Goal: Information Seeking & Learning: Check status

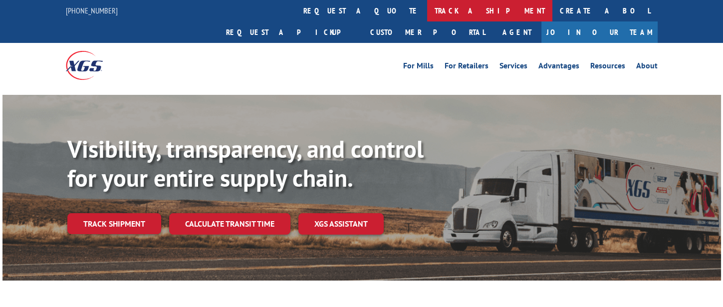
click at [427, 10] on link "track a shipment" at bounding box center [489, 10] width 125 height 21
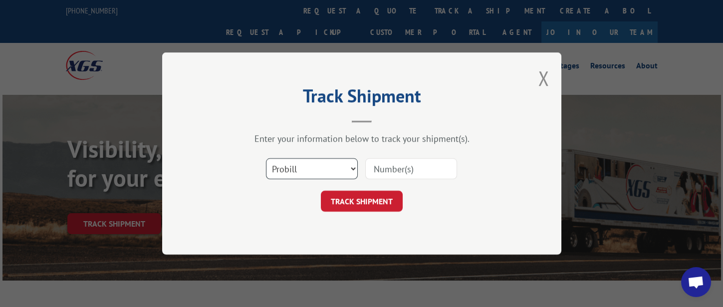
click at [310, 168] on select "Select category... Probill BOL PO" at bounding box center [312, 168] width 92 height 21
select select "bol"
click at [266, 158] on select "Select category... Probill BOL PO" at bounding box center [312, 168] width 92 height 21
click at [386, 171] on input at bounding box center [411, 168] width 92 height 21
type input "317220"
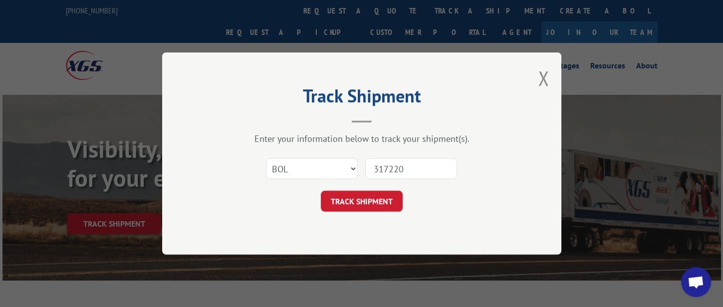
click button "TRACK SHIPMENT" at bounding box center [362, 201] width 82 height 21
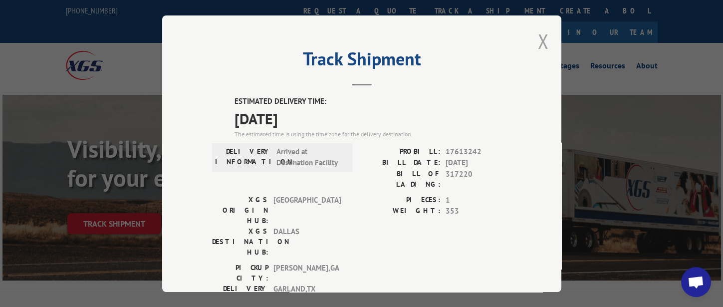
click at [543, 46] on button "Close modal" at bounding box center [543, 41] width 11 height 26
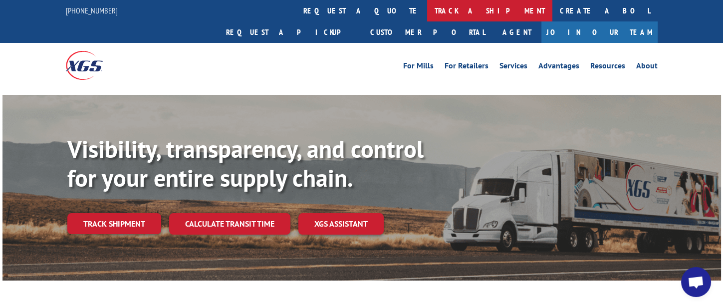
click at [427, 16] on link "track a shipment" at bounding box center [489, 10] width 125 height 21
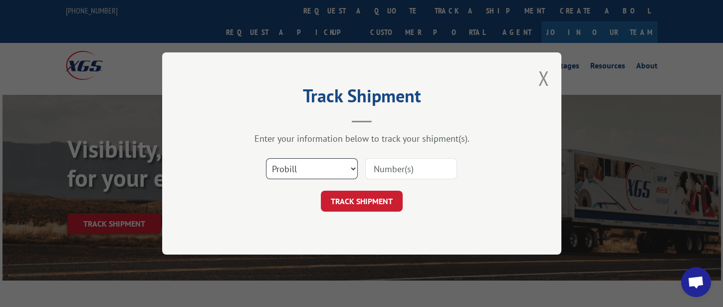
click at [331, 170] on select "Select category... Probill BOL PO" at bounding box center [312, 168] width 92 height 21
select select "bol"
click at [266, 158] on select "Select category... Probill BOL PO" at bounding box center [312, 168] width 92 height 21
click at [383, 167] on input at bounding box center [411, 168] width 92 height 21
type input "317369"
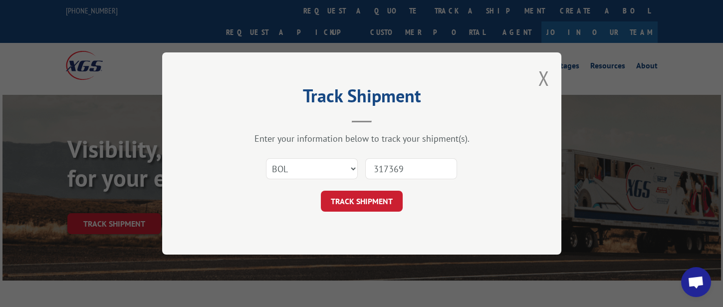
click button "TRACK SHIPMENT" at bounding box center [362, 201] width 82 height 21
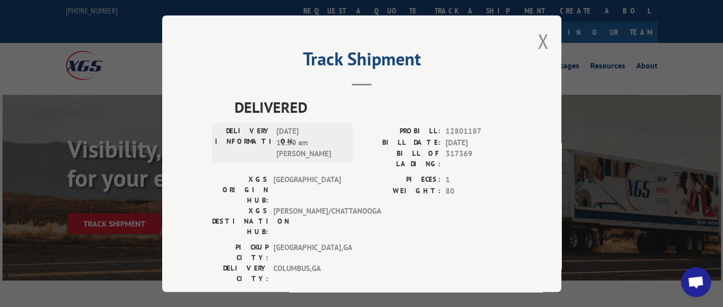
click at [532, 43] on div "Track Shipment DELIVERED DELIVERY INFORMATION: 05/28/2021 11:30 am COBB PROBILL…" at bounding box center [361, 153] width 399 height 276
click at [539, 39] on button "Close modal" at bounding box center [543, 41] width 11 height 26
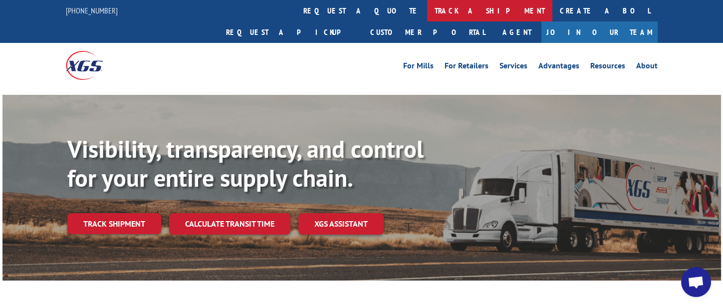
click at [427, 15] on link "track a shipment" at bounding box center [489, 10] width 125 height 21
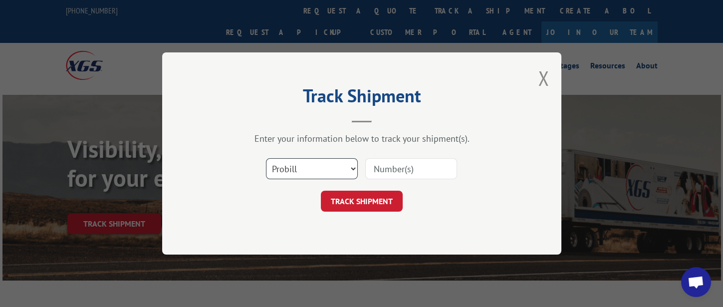
click at [318, 168] on select "Select category... Probill BOL PO" at bounding box center [312, 168] width 92 height 21
select select "bol"
click at [266, 158] on select "Select category... Probill BOL PO" at bounding box center [312, 168] width 92 height 21
click at [393, 171] on input at bounding box center [411, 168] width 92 height 21
type input "317221"
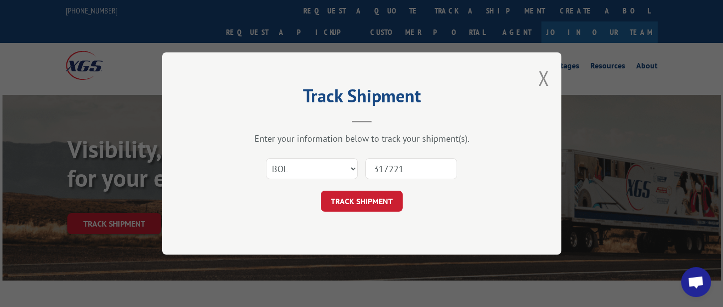
click button "TRACK SHIPMENT" at bounding box center [362, 201] width 82 height 21
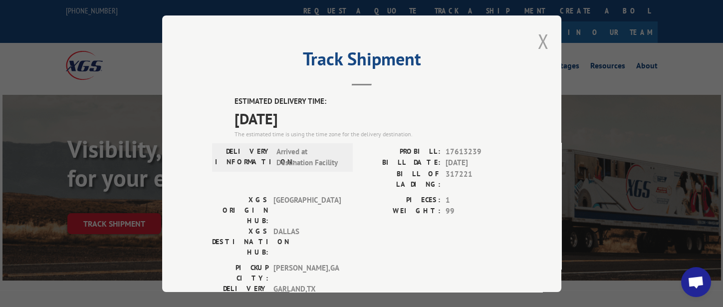
click at [540, 42] on button "Close modal" at bounding box center [543, 41] width 11 height 26
